Goal: Task Accomplishment & Management: Manage account settings

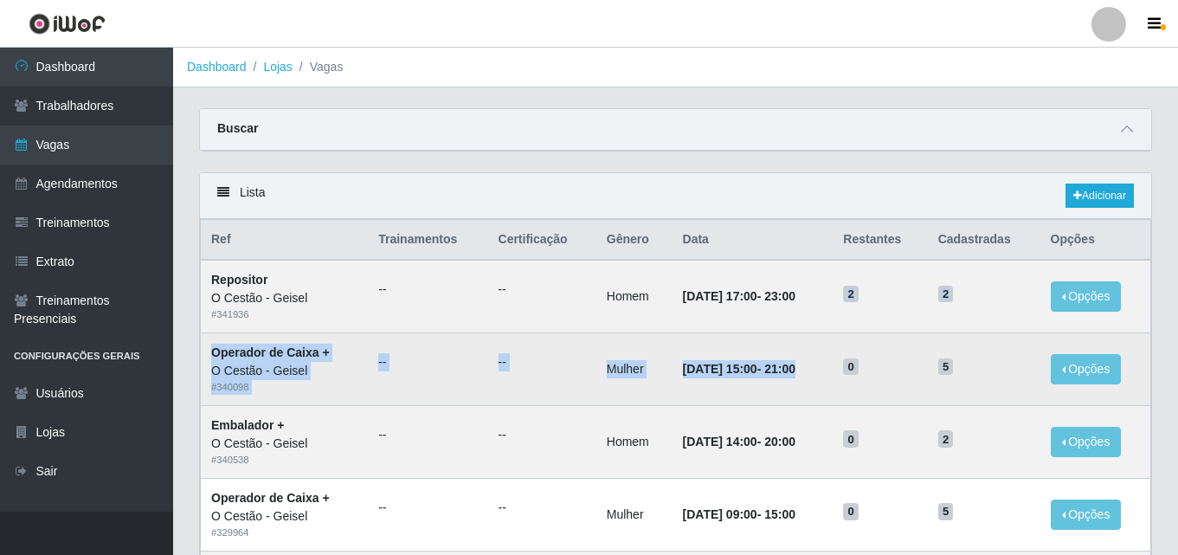
drag, startPoint x: 810, startPoint y: 295, endPoint x: 861, endPoint y: 364, distance: 85.4
click at [776, 364] on strong "31/08/2025, 15:00 - 21:00" at bounding box center [739, 369] width 113 height 14
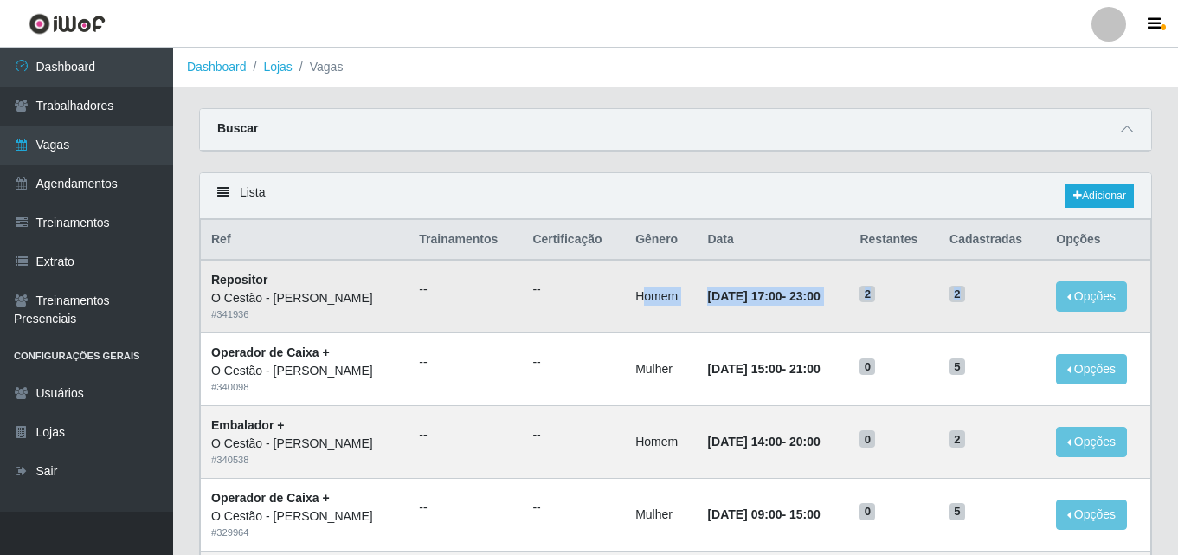
drag, startPoint x: 597, startPoint y: 299, endPoint x: 1012, endPoint y: 304, distance: 415.6
click at [1012, 304] on tr "Repositor O Cestão - [PERSON_NAME] # 341936 -- -- Homem [DATE] 17:00 - 23:00 2 …" at bounding box center [676, 296] width 951 height 73
click at [630, 298] on td "Homem" at bounding box center [661, 296] width 72 height 73
